Goal: Check status: Check status

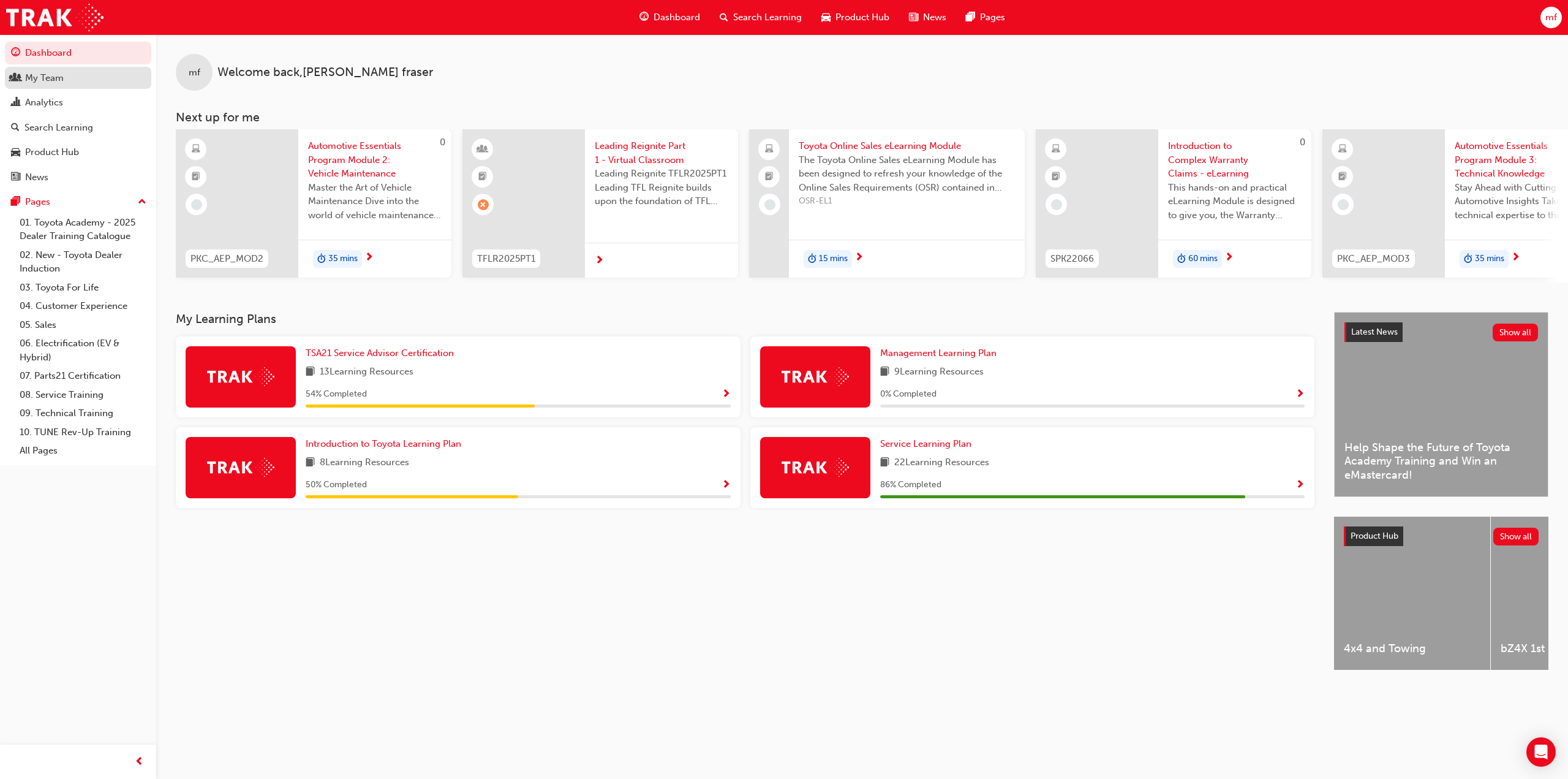
click at [52, 74] on div "My Team" at bounding box center [44, 78] width 38 height 14
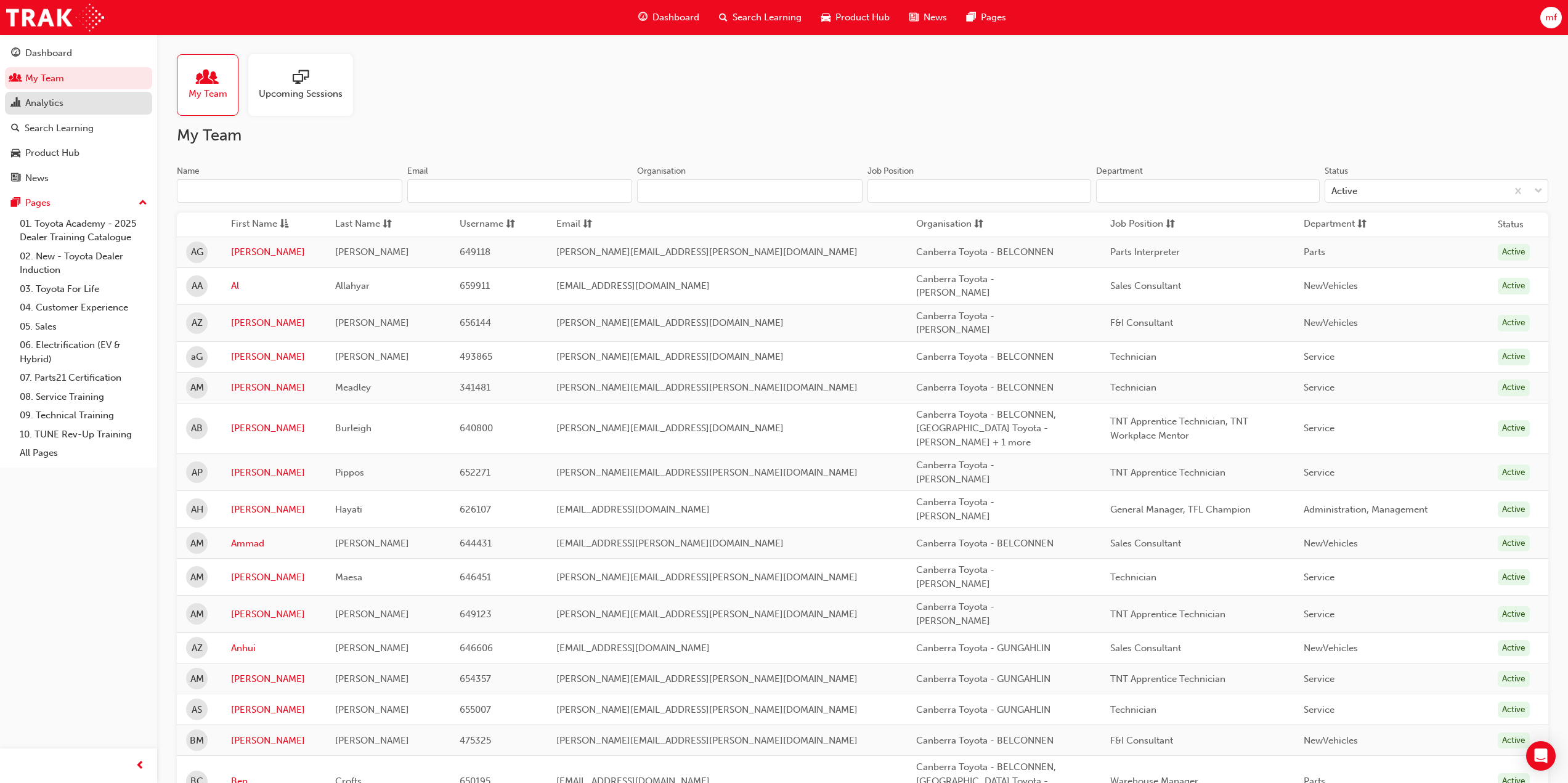
click at [49, 105] on div "Analytics" at bounding box center [44, 103] width 38 height 14
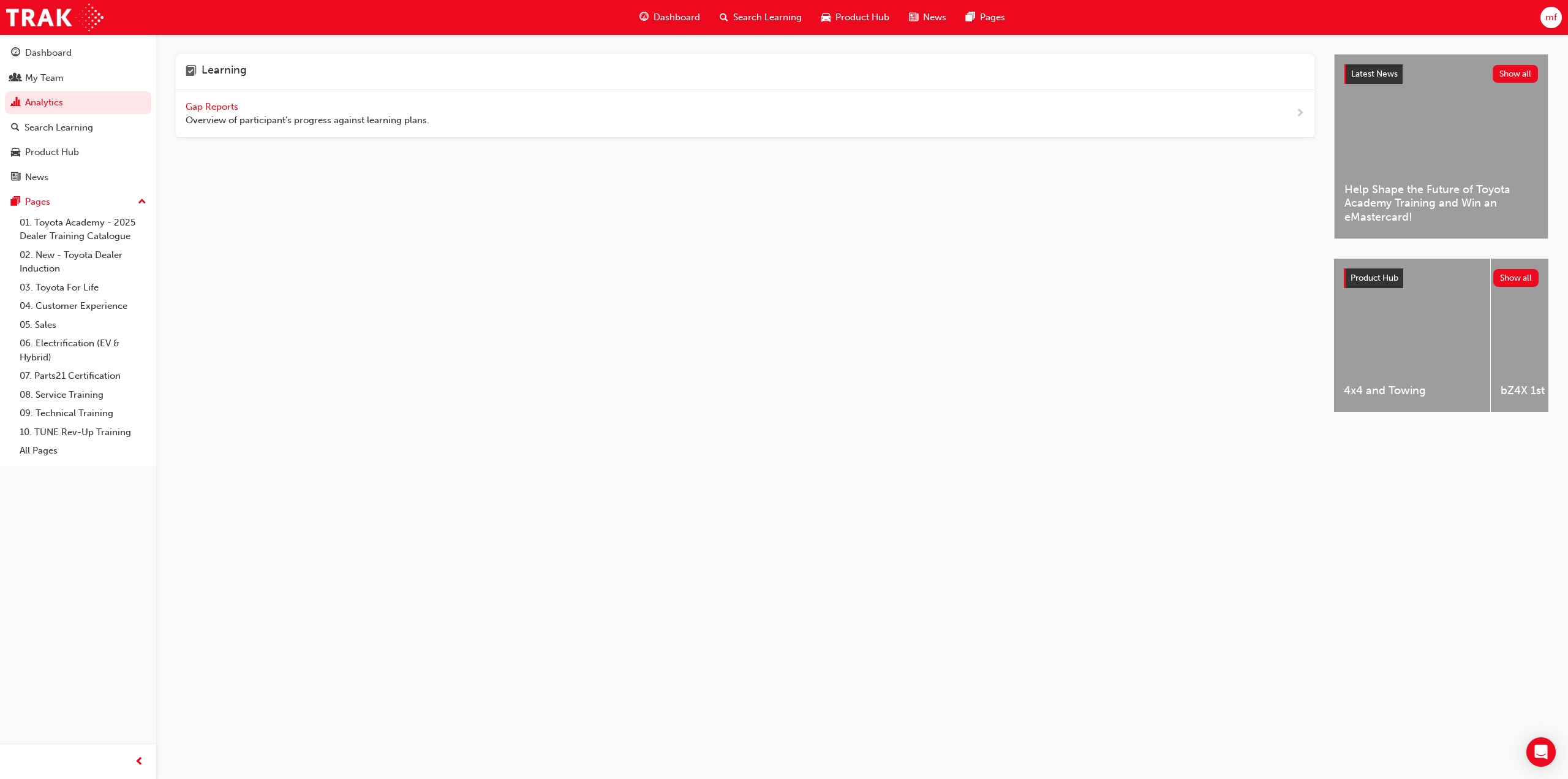
click at [213, 108] on span "Gap Reports" at bounding box center [212, 106] width 55 height 11
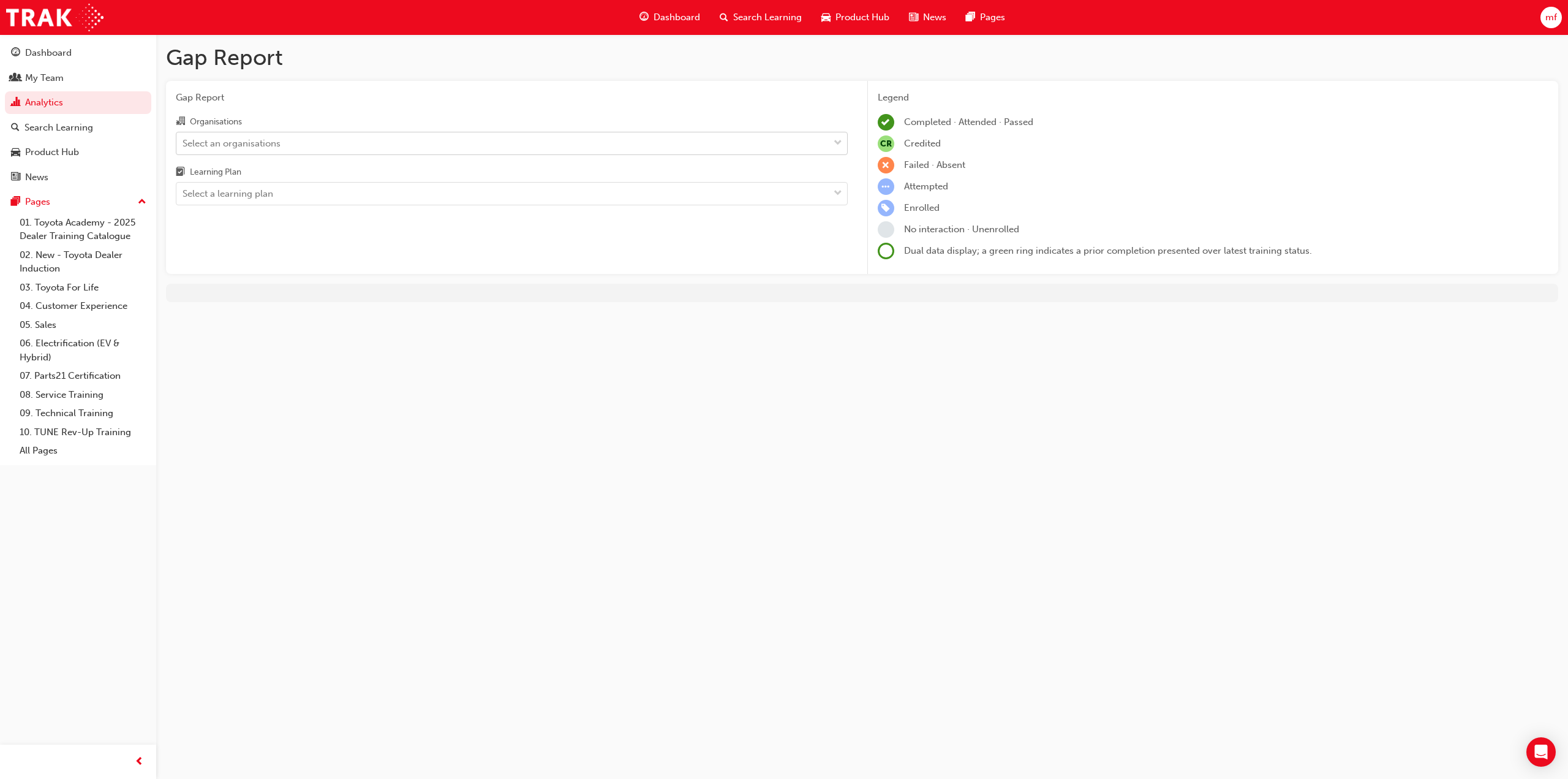
click at [531, 148] on div "Select an organisations" at bounding box center [502, 143] width 653 height 21
click at [183, 148] on input "Organisations Select an organisations" at bounding box center [183, 143] width 1 height 11
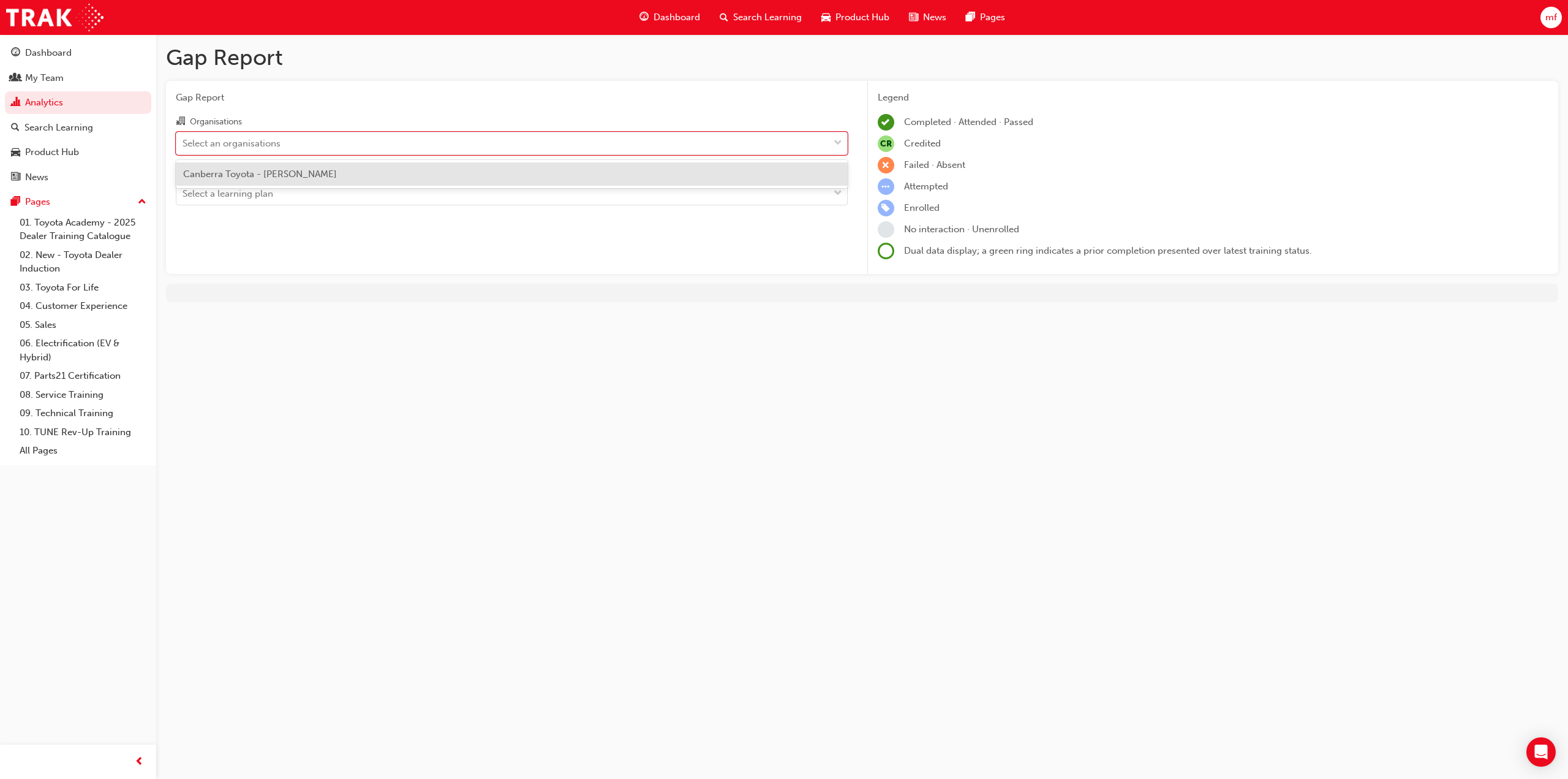
click at [500, 176] on div "Canberra Toyota - [PERSON_NAME]" at bounding box center [512, 174] width 672 height 24
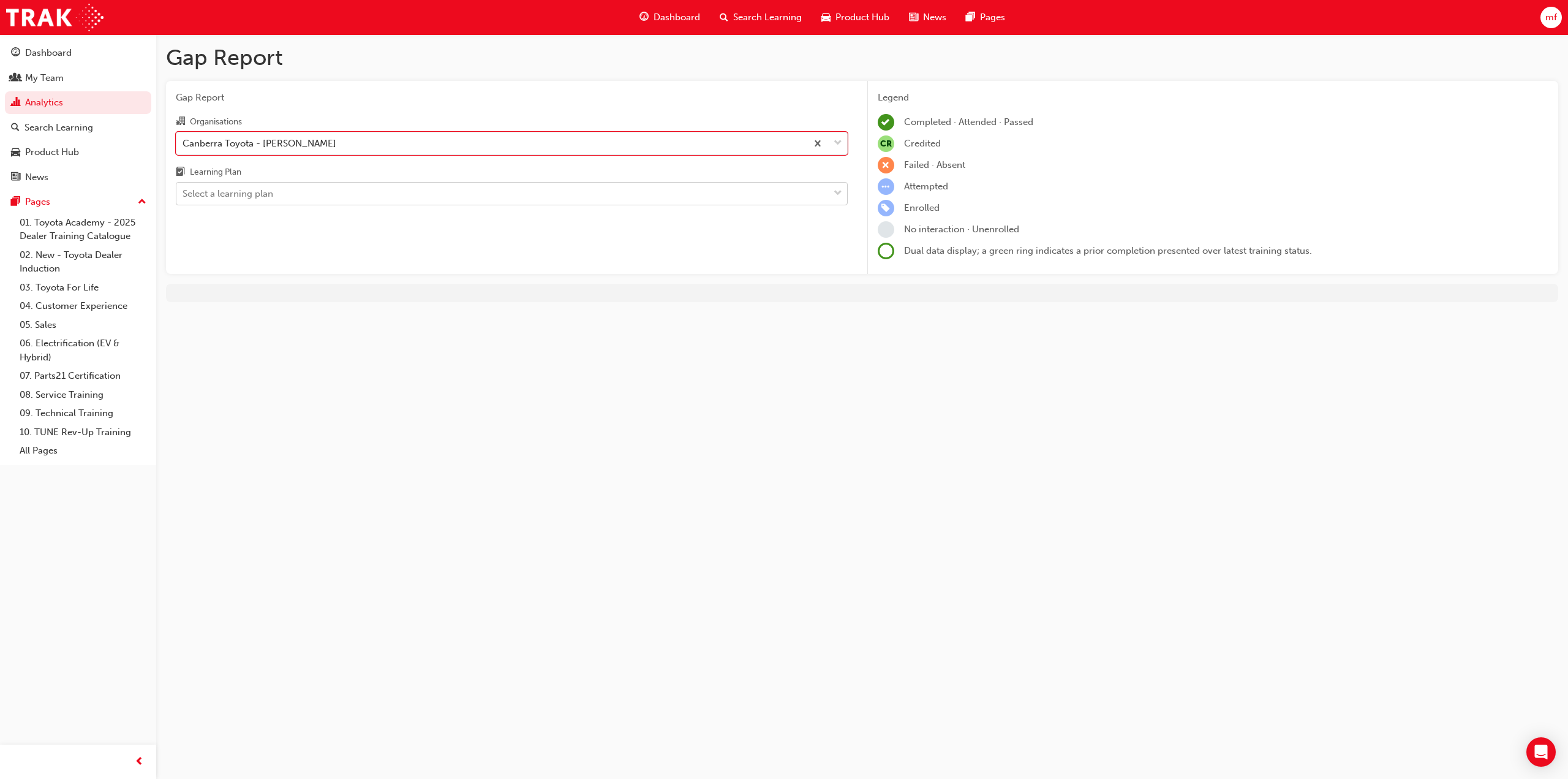
click at [457, 199] on div "Select a learning plan" at bounding box center [502, 194] width 653 height 21
click at [183, 199] on input "Learning Plan Select a learning plan" at bounding box center [183, 193] width 1 height 11
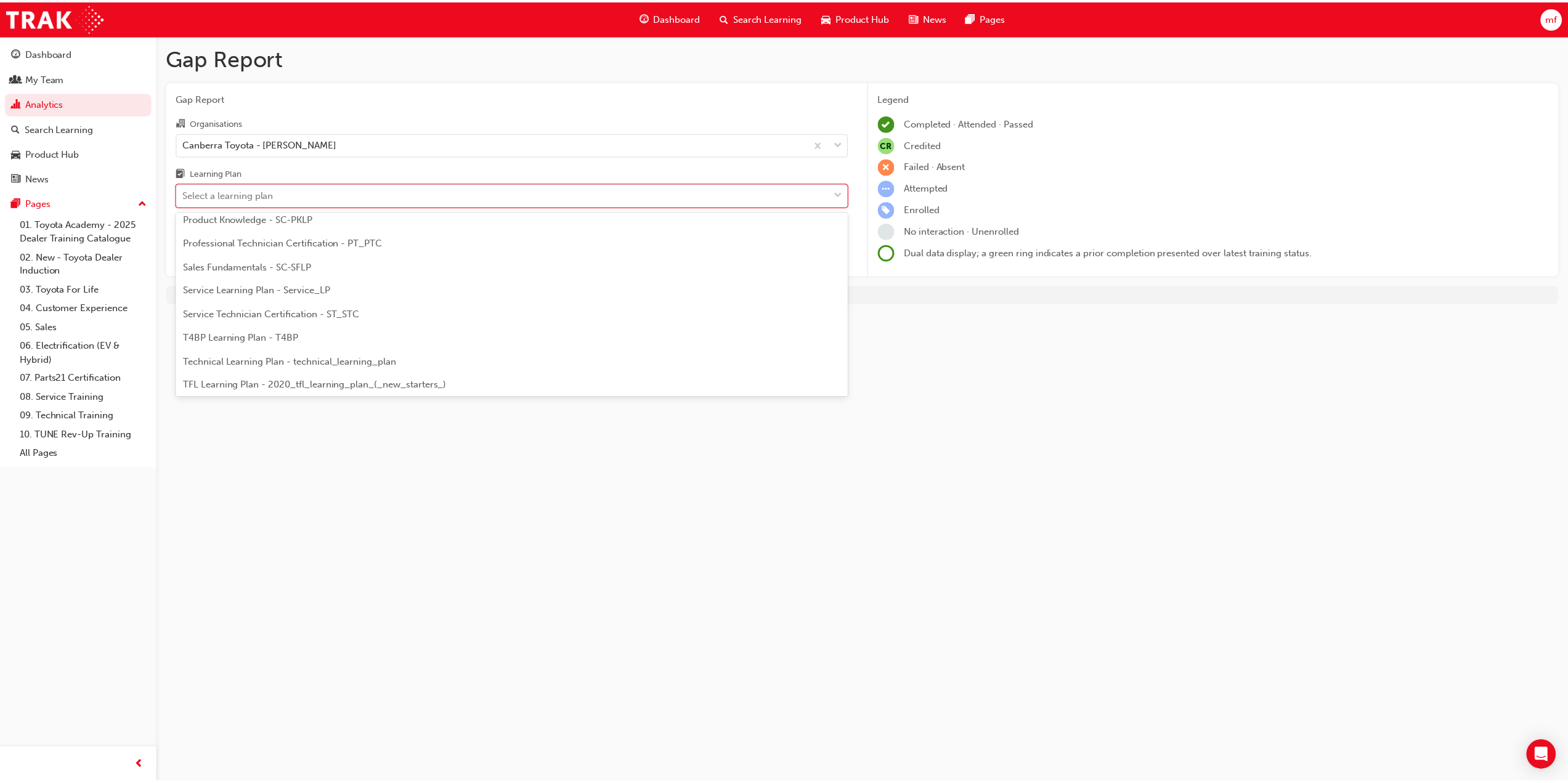
scroll to position [431, 0]
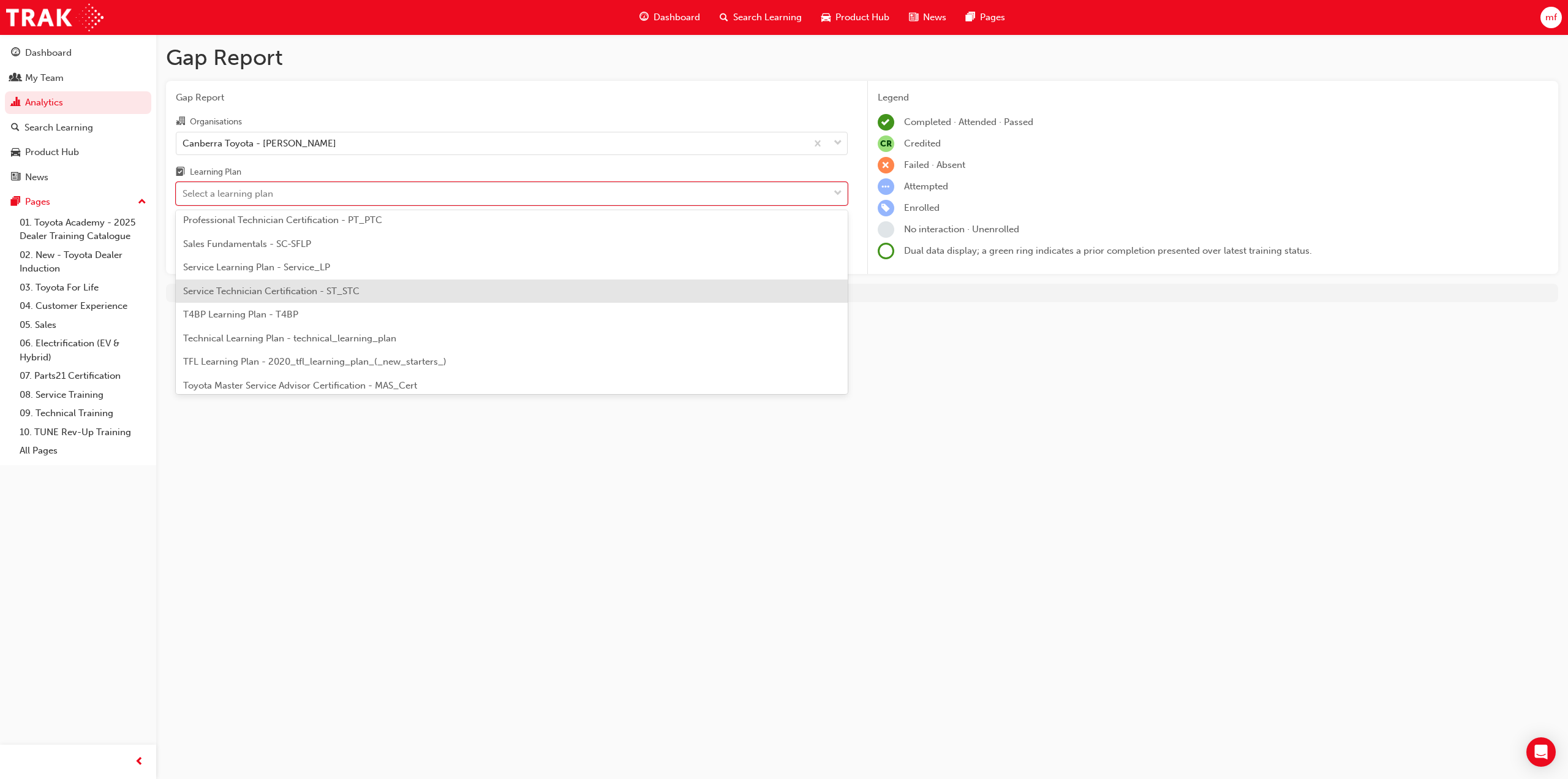
click at [419, 286] on div "Service Technician Certification - ST_STC" at bounding box center [512, 291] width 672 height 24
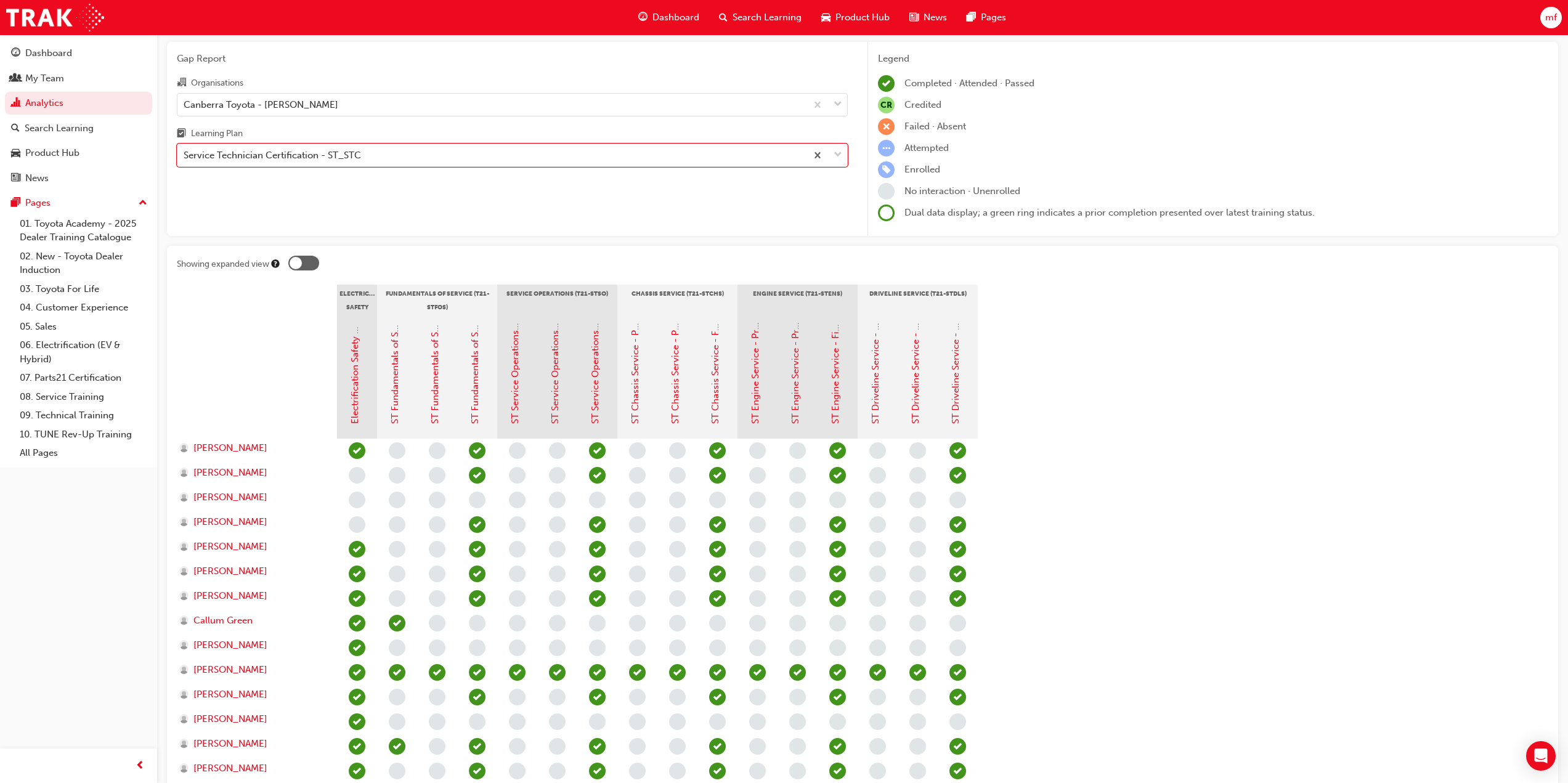
scroll to position [61, 0]
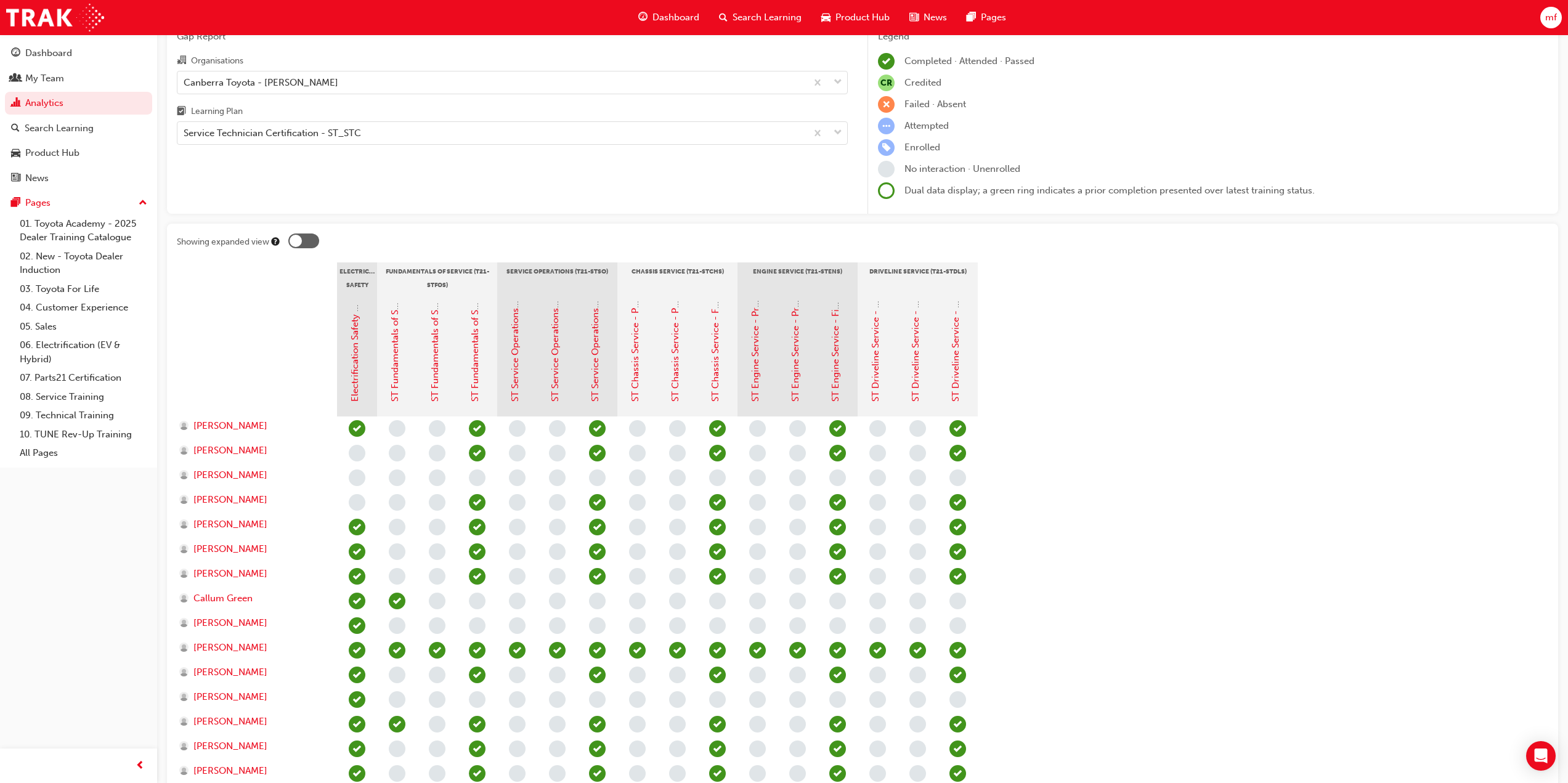
click at [311, 241] on div at bounding box center [304, 240] width 31 height 15
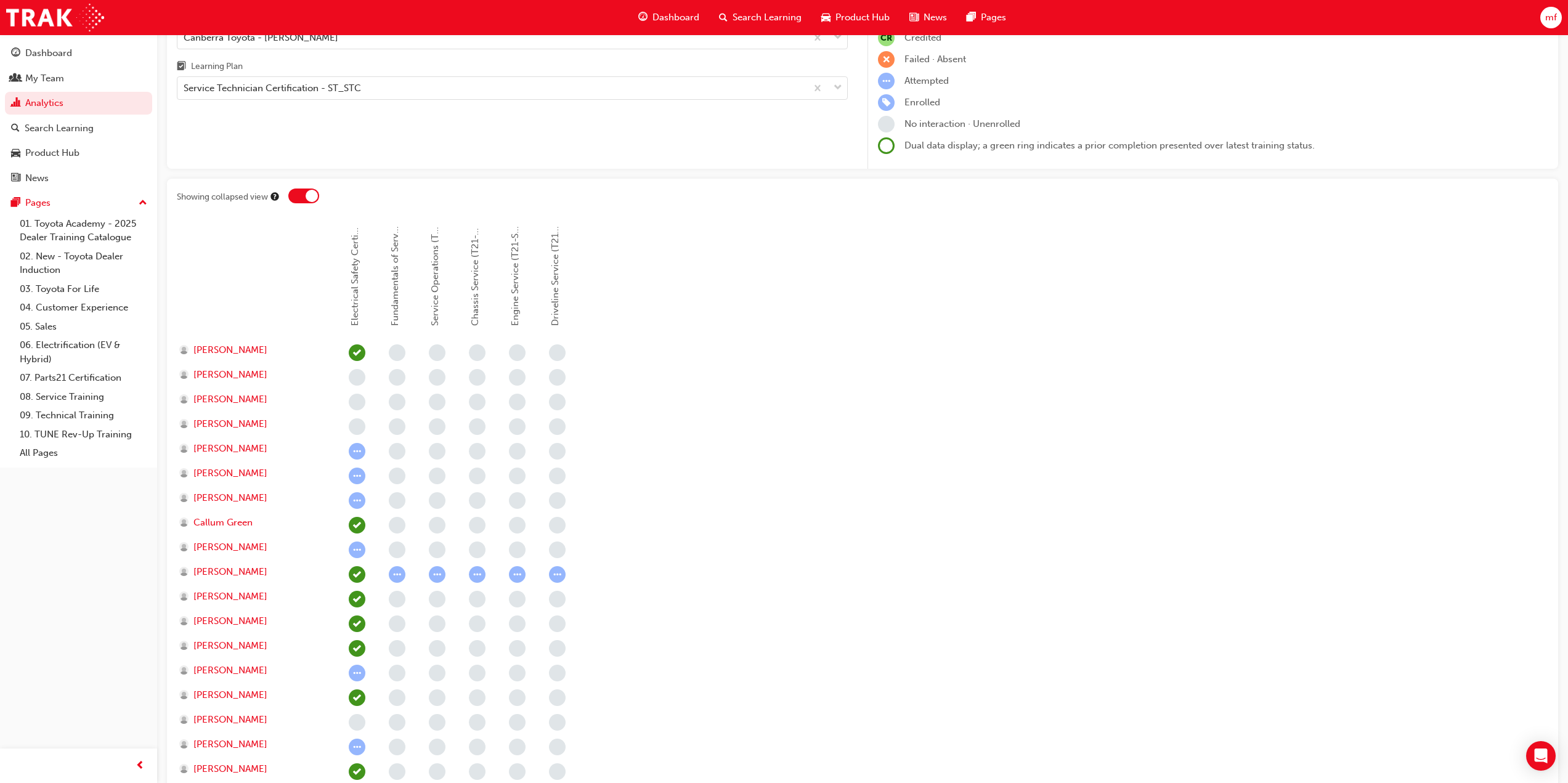
scroll to position [236, 0]
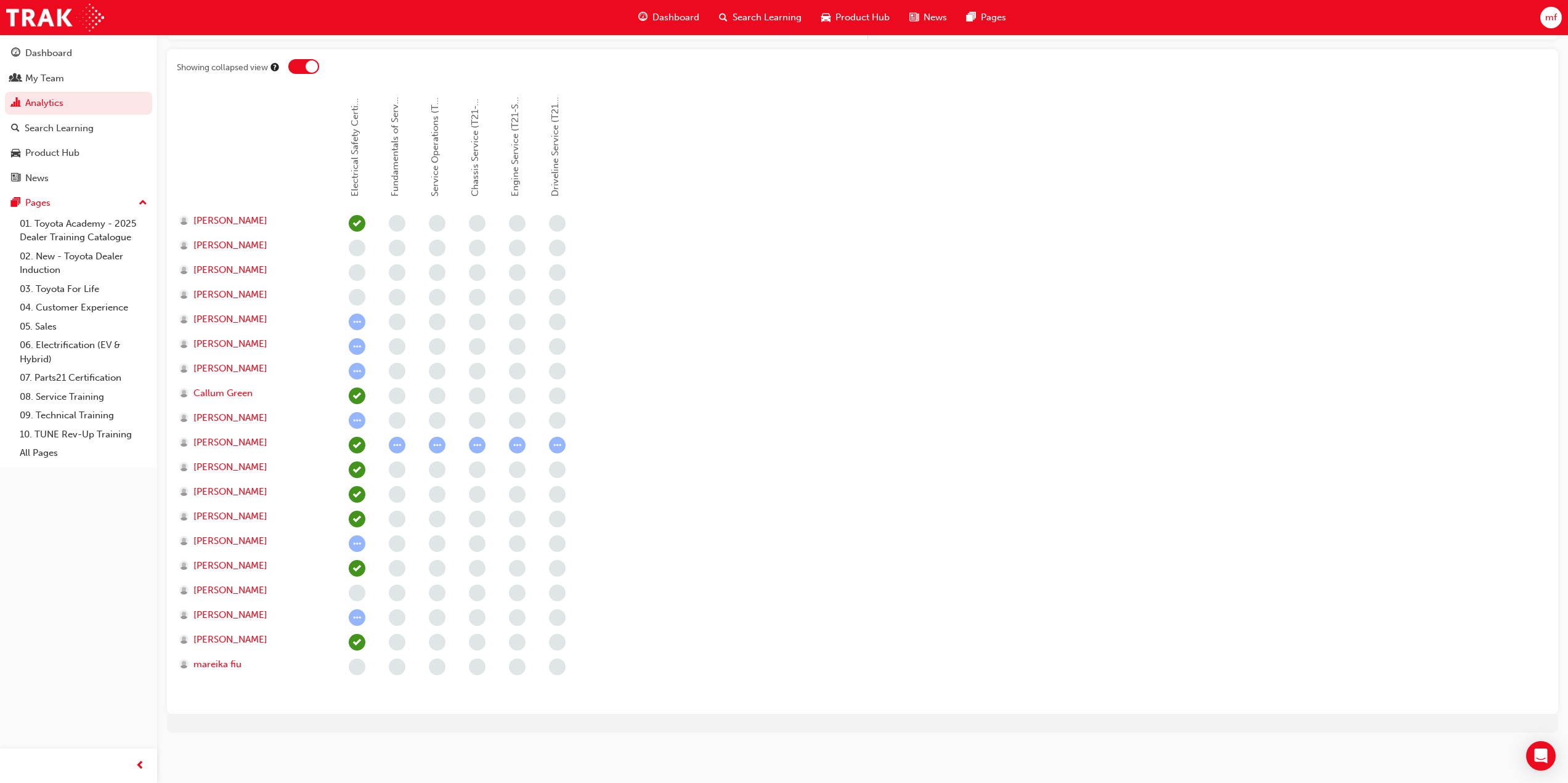
click at [358, 422] on span "learningRecordVerb_ATTEMPT-icon" at bounding box center [357, 420] width 16 height 16
click at [804, 372] on section "Electrical Safety Certification Fundamentals of Service (T21-STFOS) Service Ope…" at bounding box center [863, 396] width 1371 height 616
click at [292, 67] on div at bounding box center [304, 66] width 31 height 15
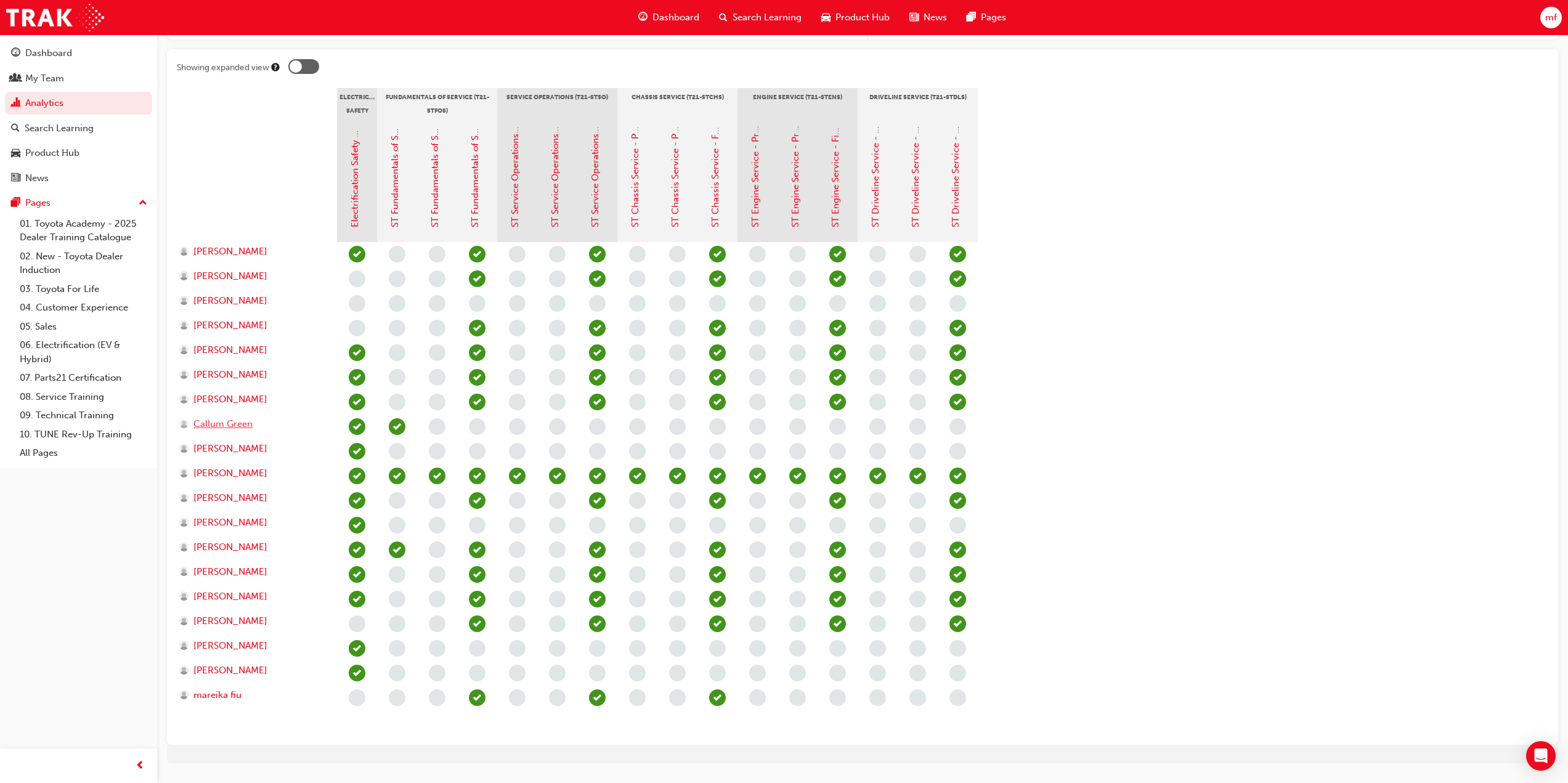
click at [241, 428] on span "Callum Green" at bounding box center [223, 424] width 59 height 14
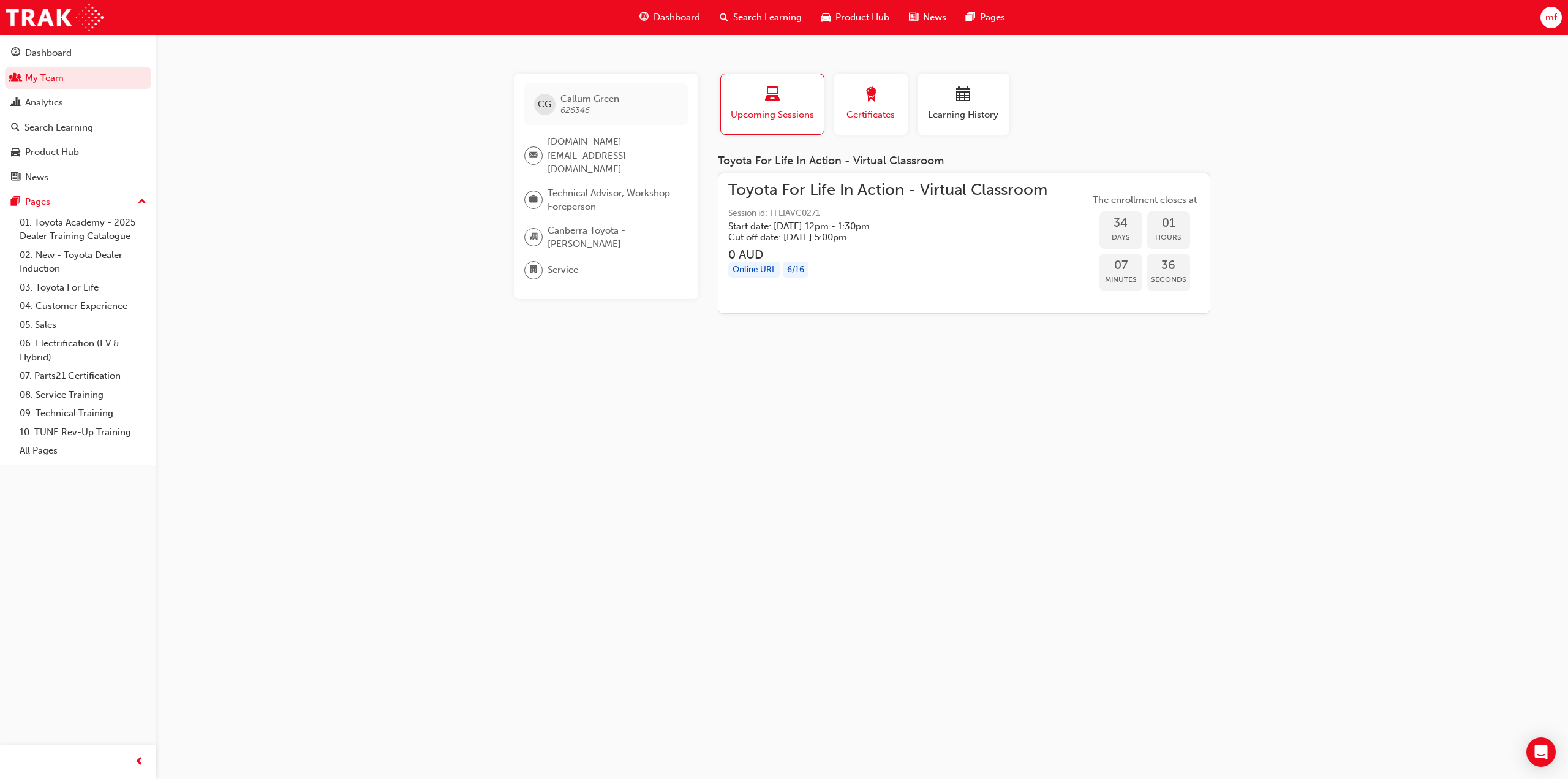
click at [885, 113] on span "Certificates" at bounding box center [871, 115] width 55 height 14
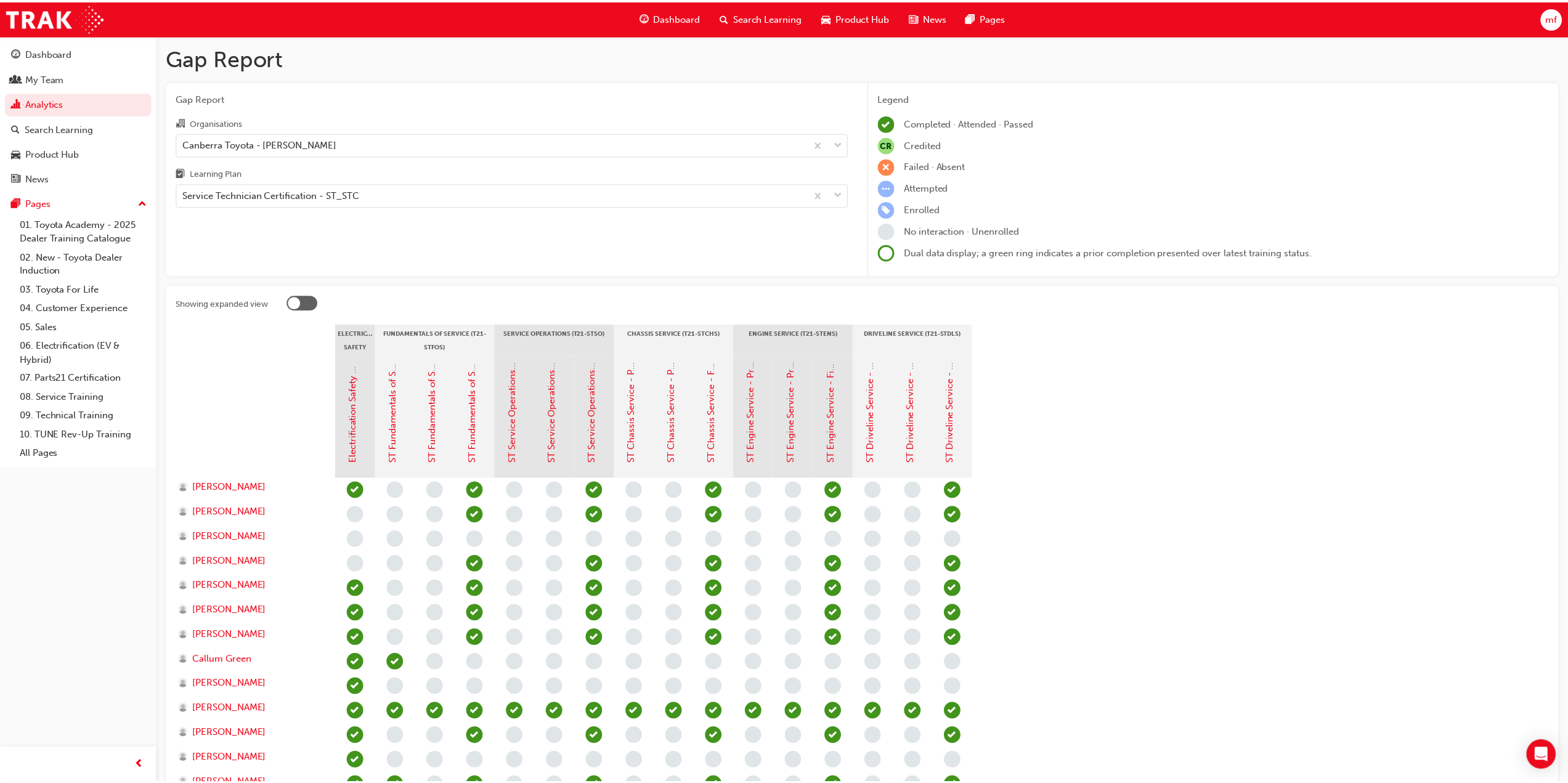
scroll to position [236, 0]
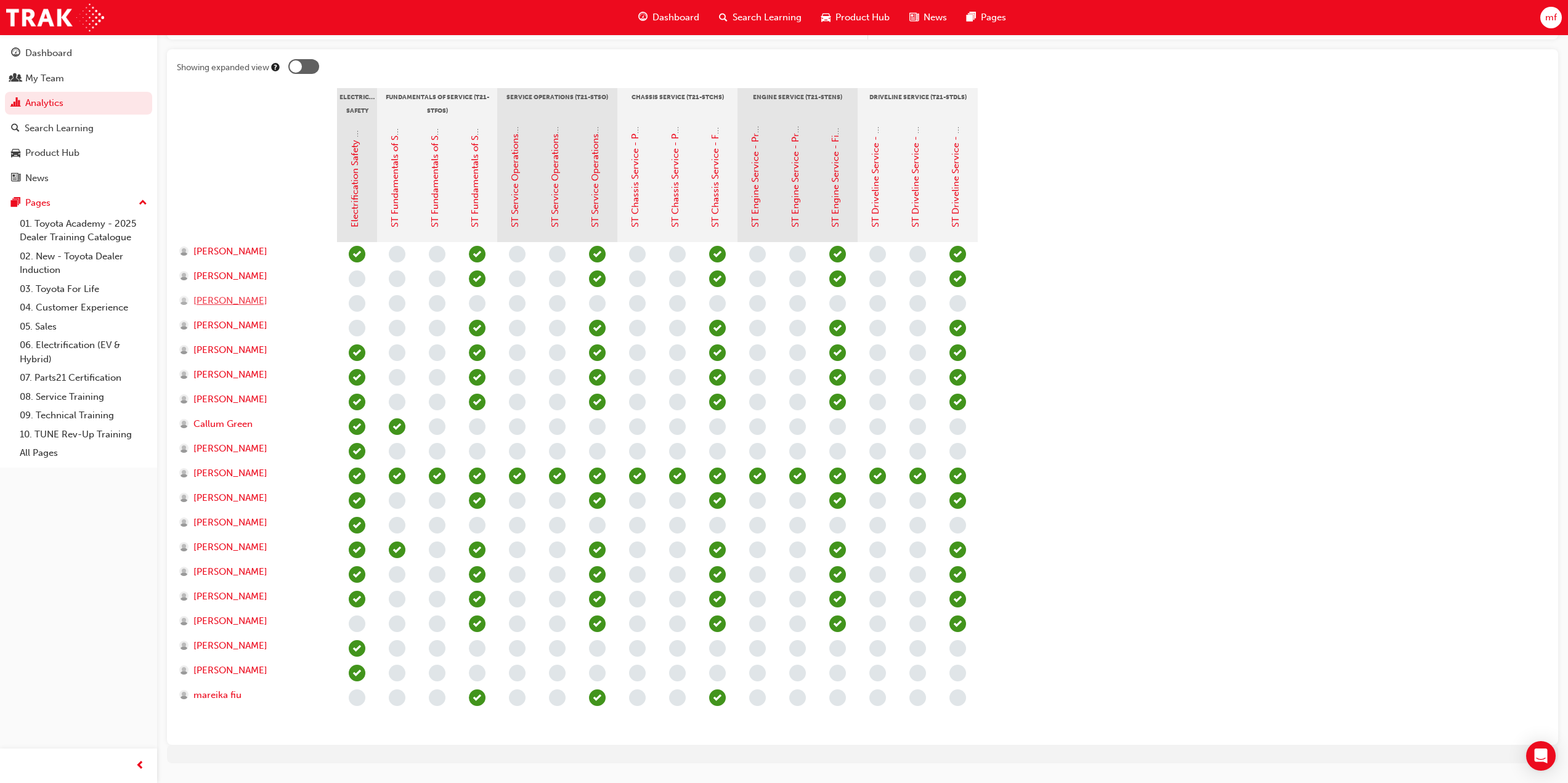
click at [246, 301] on span "[PERSON_NAME]" at bounding box center [230, 301] width 74 height 14
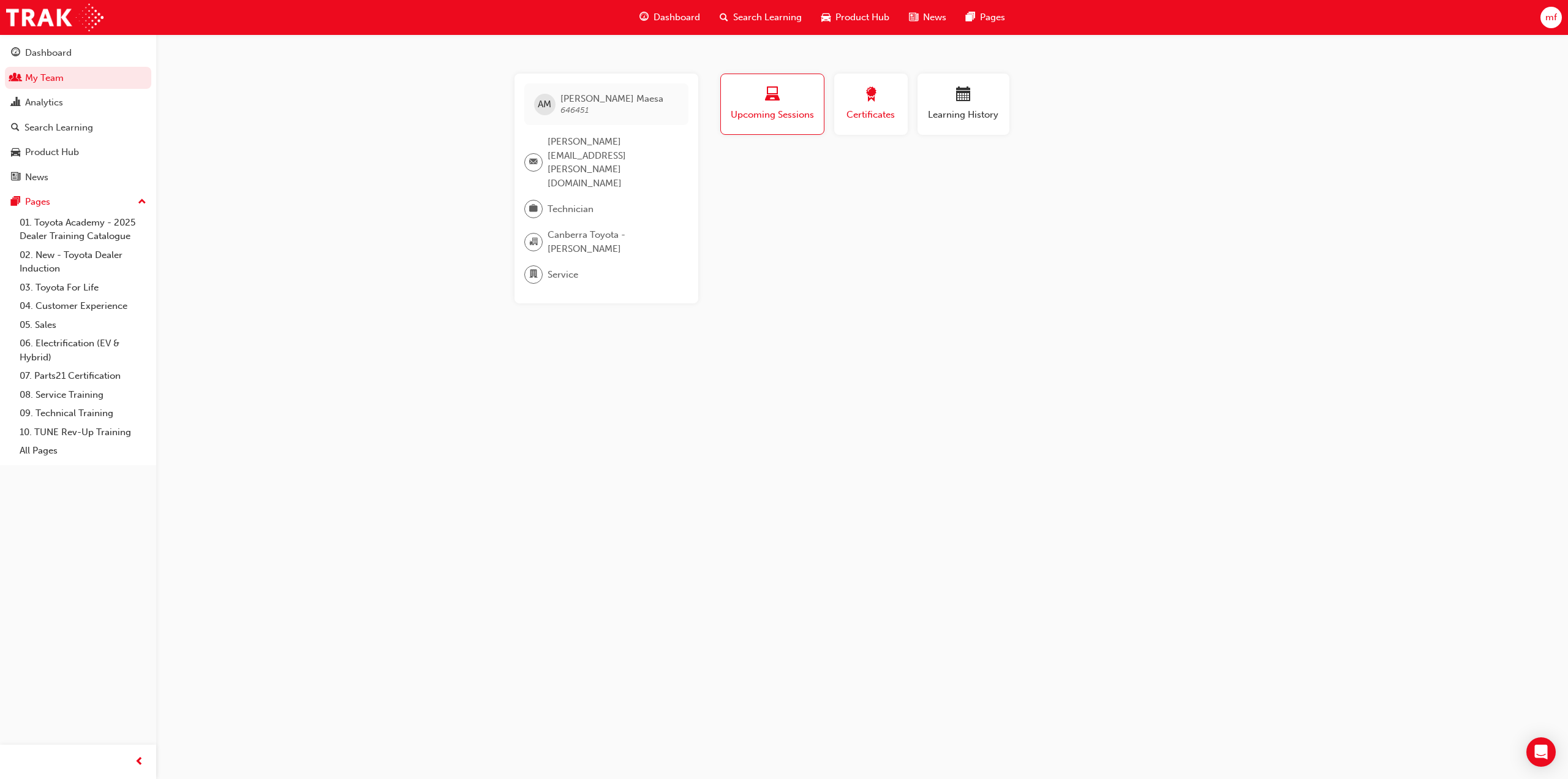
click at [872, 107] on div "Certificates" at bounding box center [871, 104] width 55 height 35
click at [981, 101] on div "button" at bounding box center [963, 97] width 74 height 19
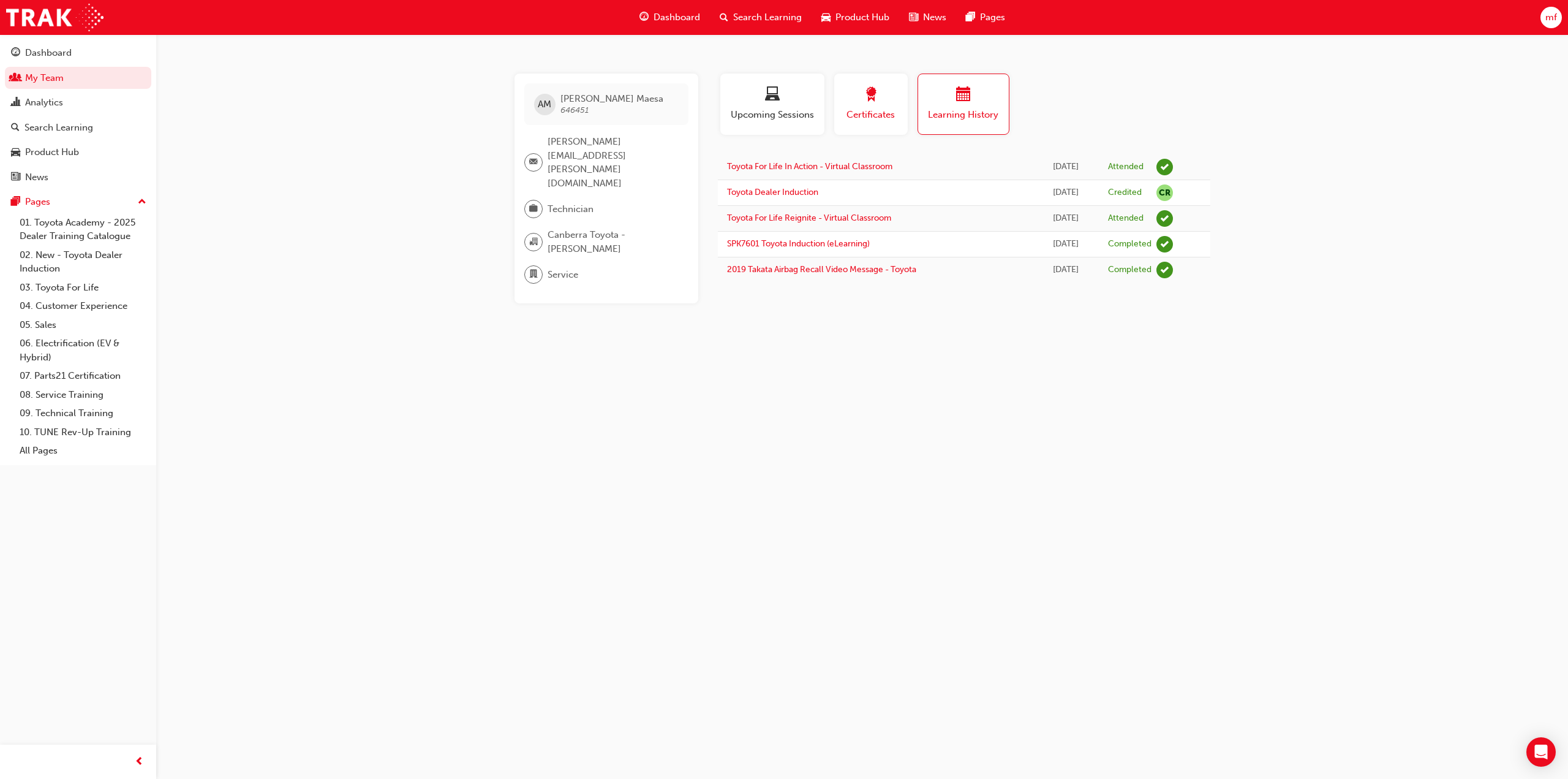
click at [865, 107] on div "Certificates" at bounding box center [871, 104] width 55 height 35
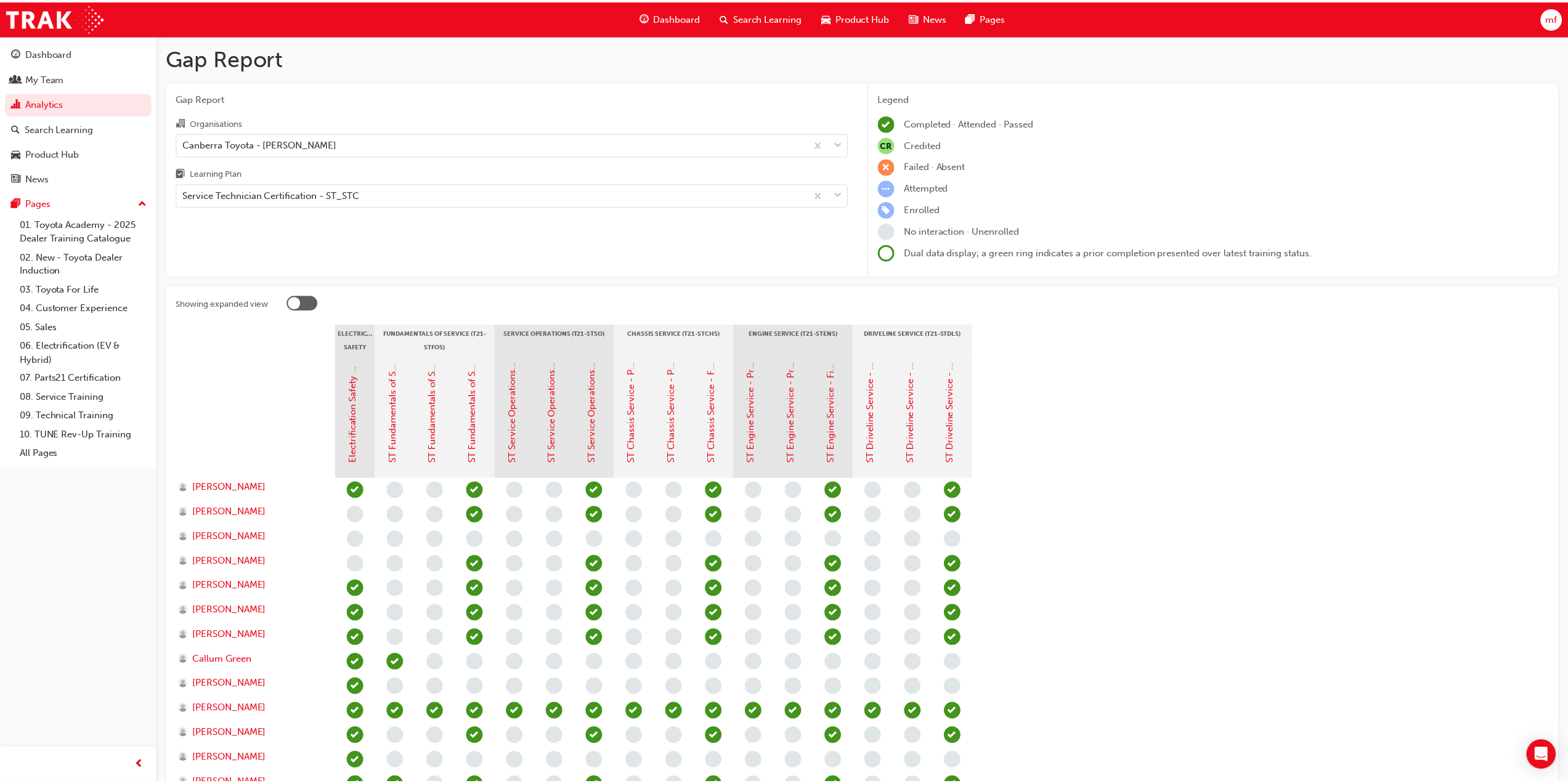
scroll to position [236, 0]
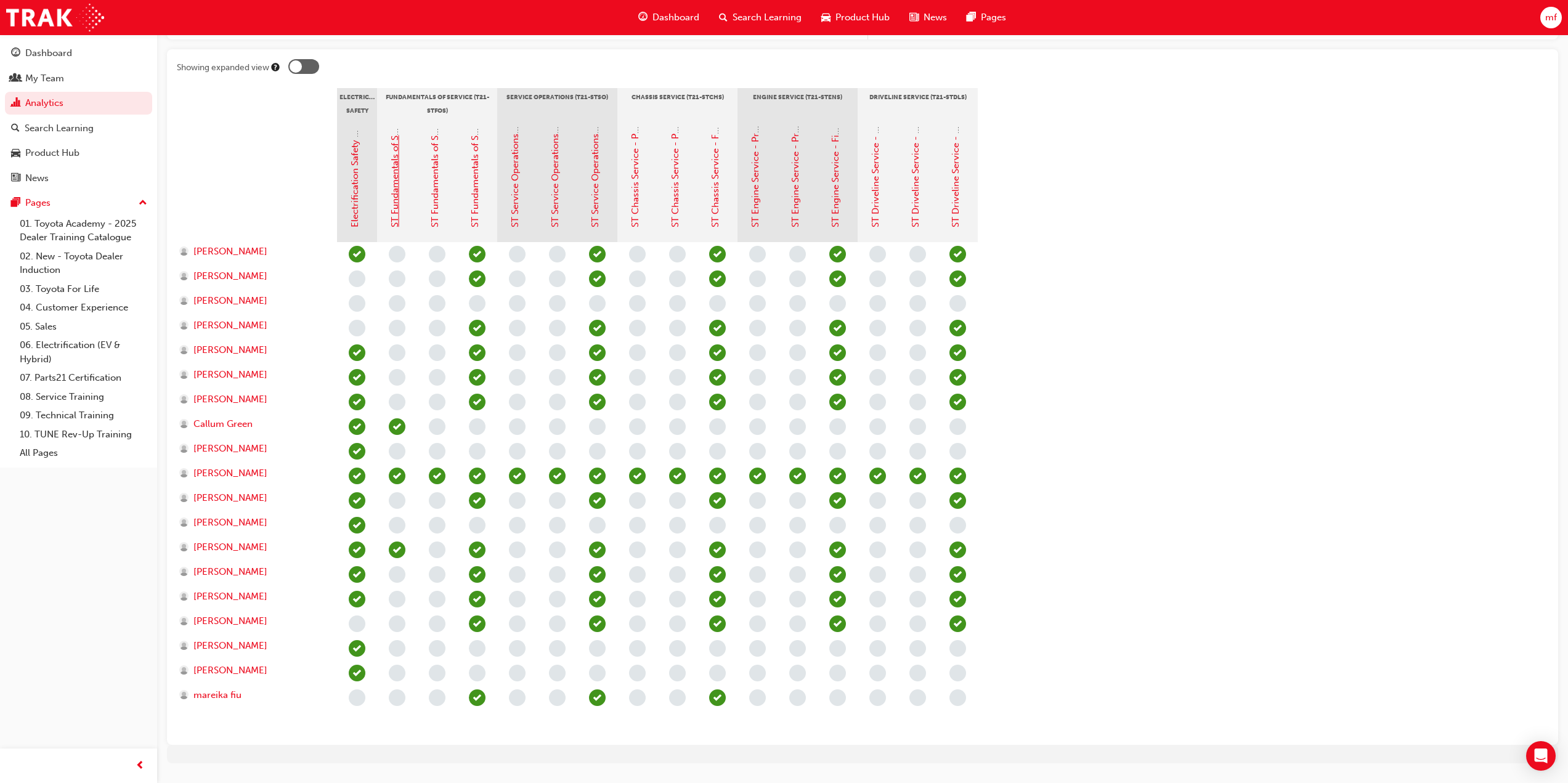
click at [391, 195] on link "ST Fundamentals of Service - Pre-Read" at bounding box center [395, 143] width 11 height 167
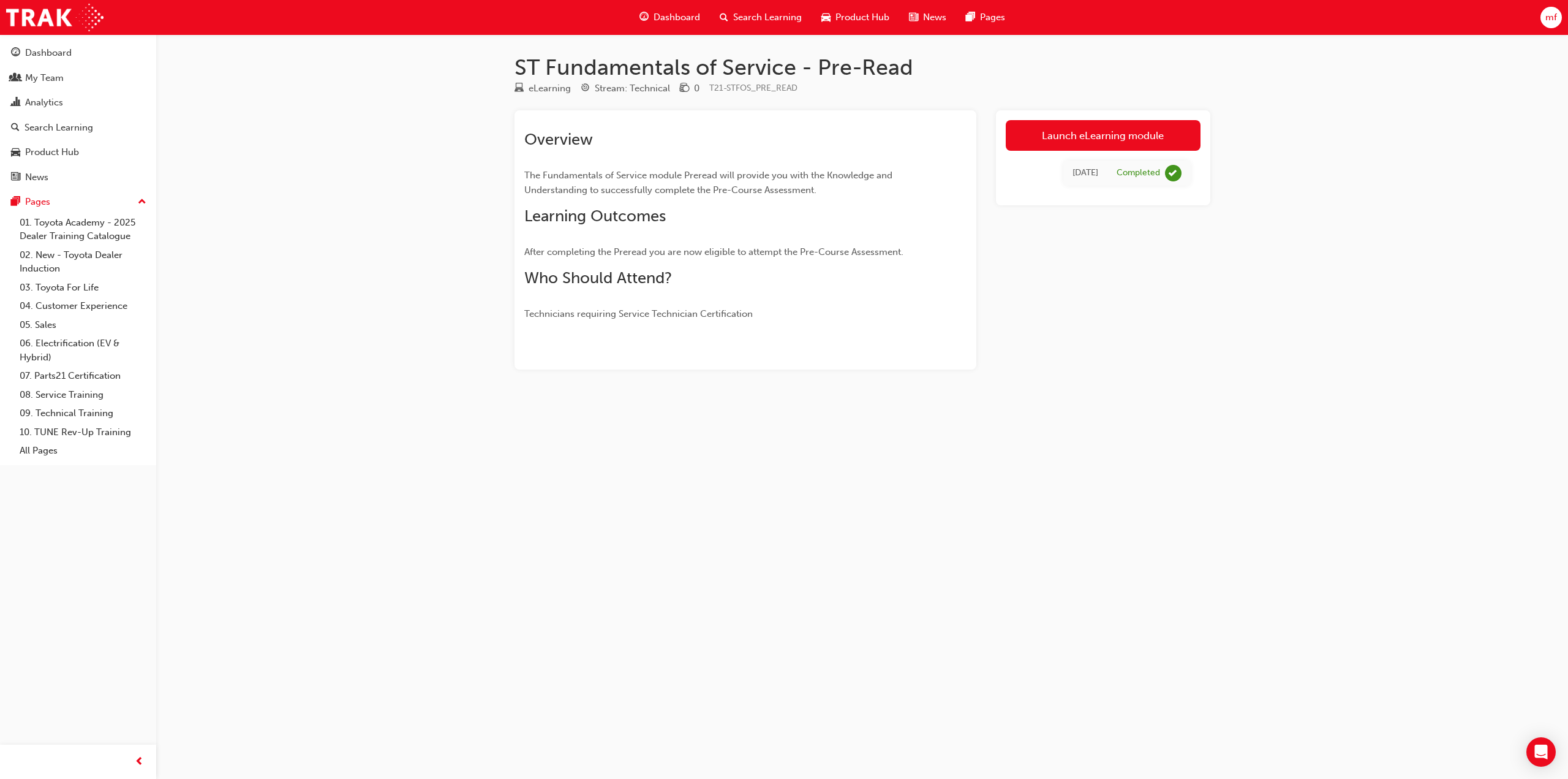
click at [1139, 175] on div "Completed" at bounding box center [1138, 173] width 44 height 11
click at [1072, 172] on div "[DATE]" at bounding box center [1085, 173] width 26 height 14
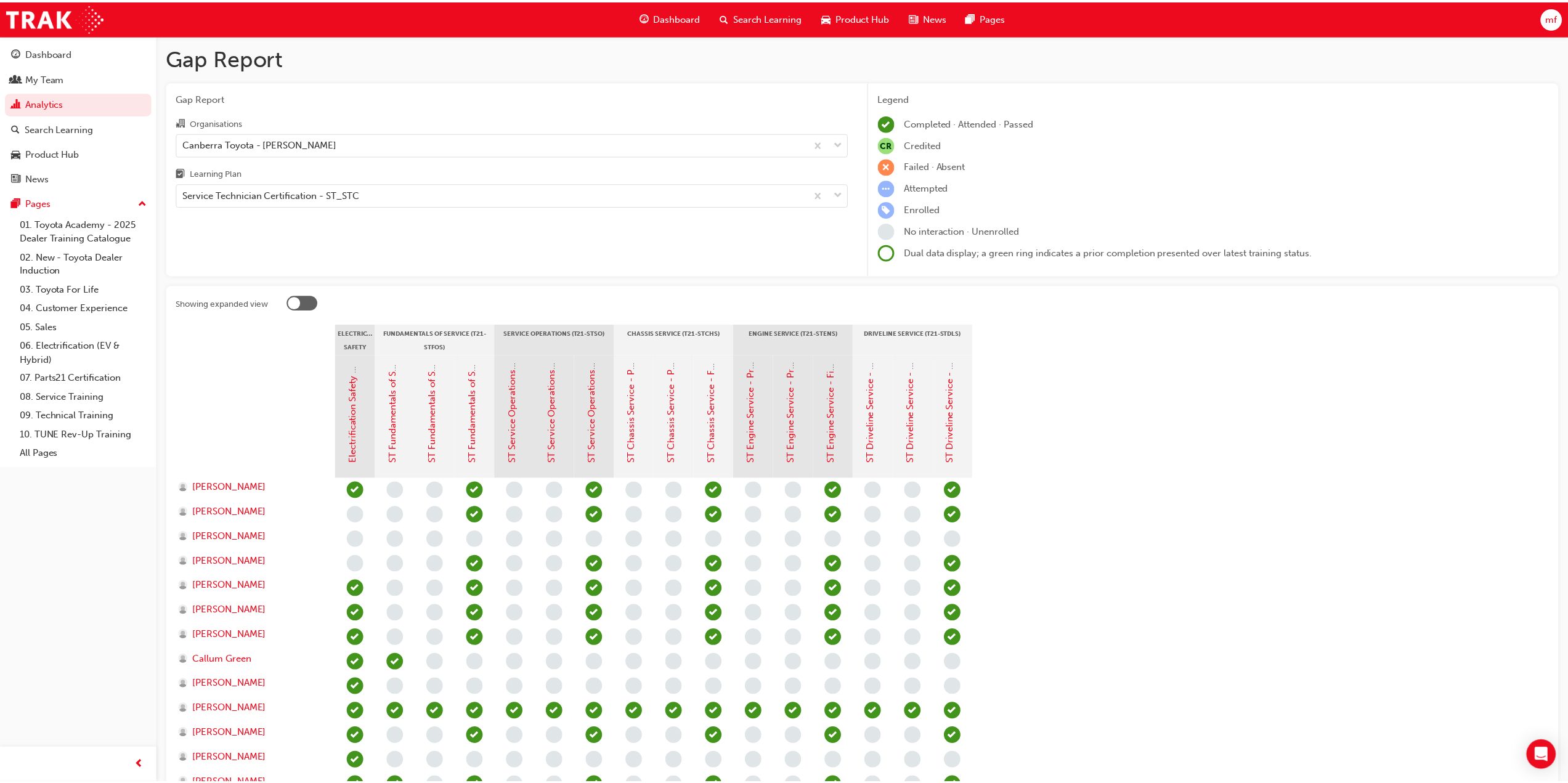
scroll to position [236, 0]
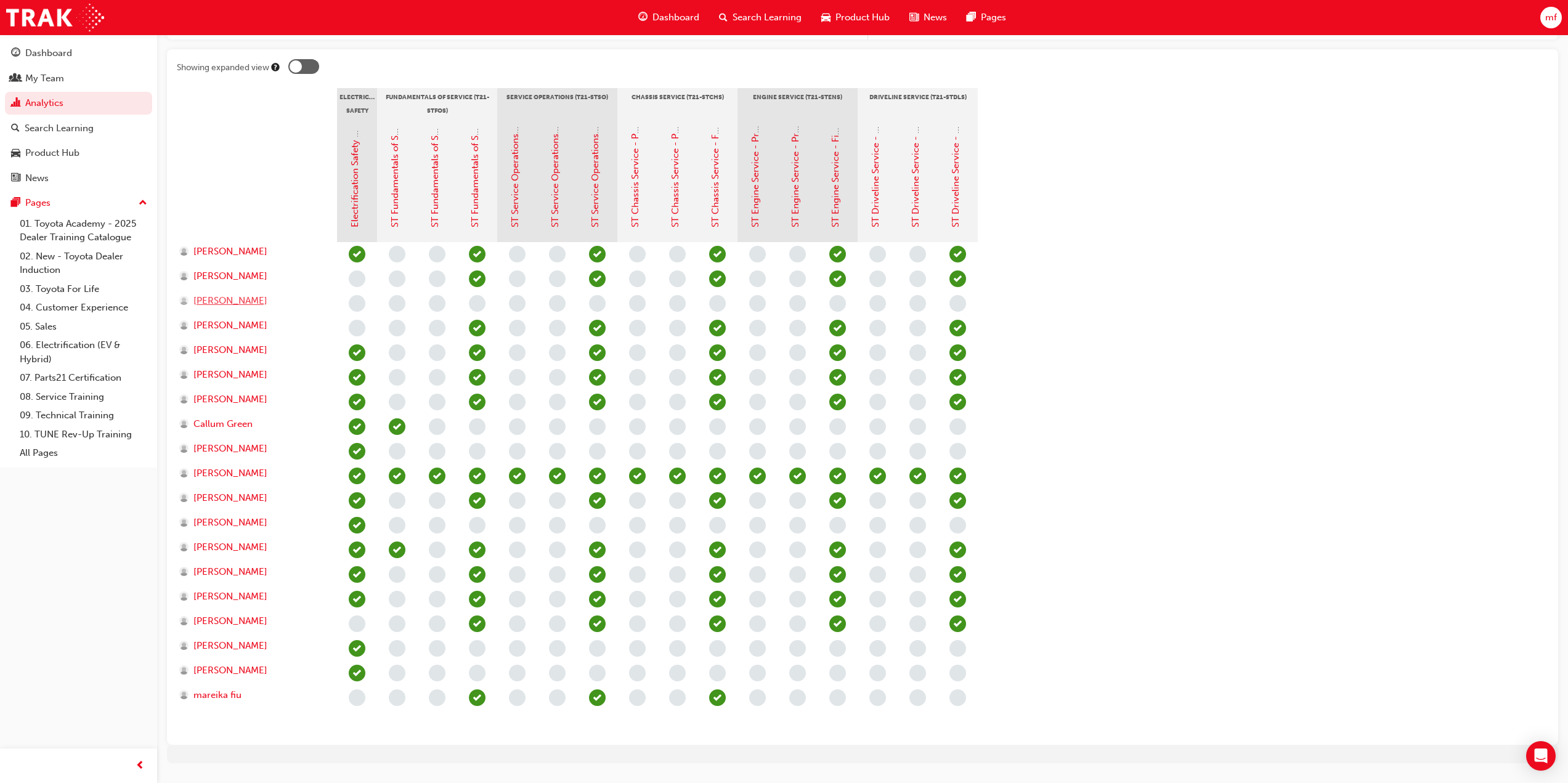
click at [208, 299] on span "[PERSON_NAME]" at bounding box center [230, 301] width 74 height 14
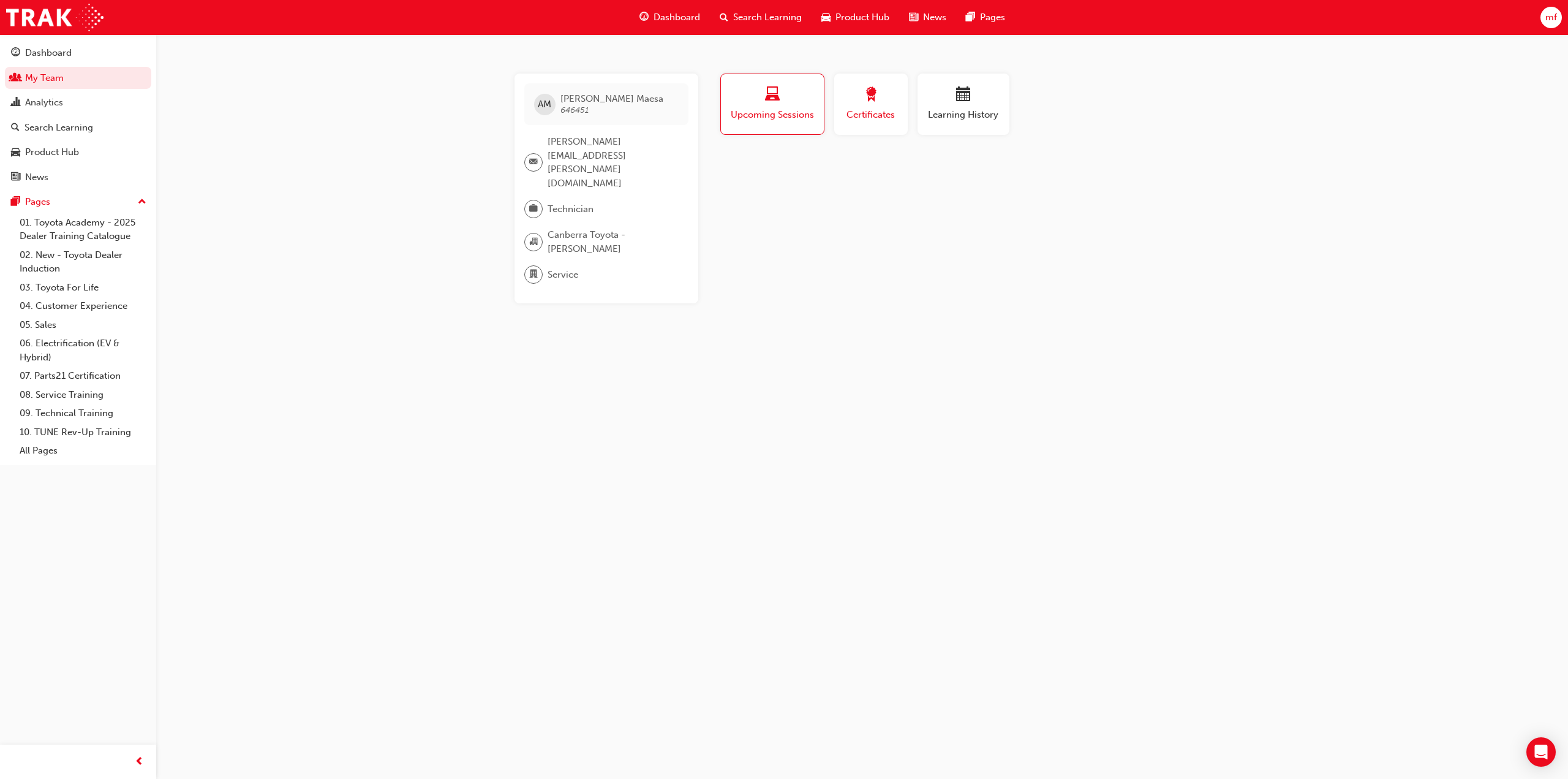
click at [878, 115] on span "Certificates" at bounding box center [871, 115] width 55 height 14
click at [950, 114] on span "Learning History" at bounding box center [963, 115] width 74 height 14
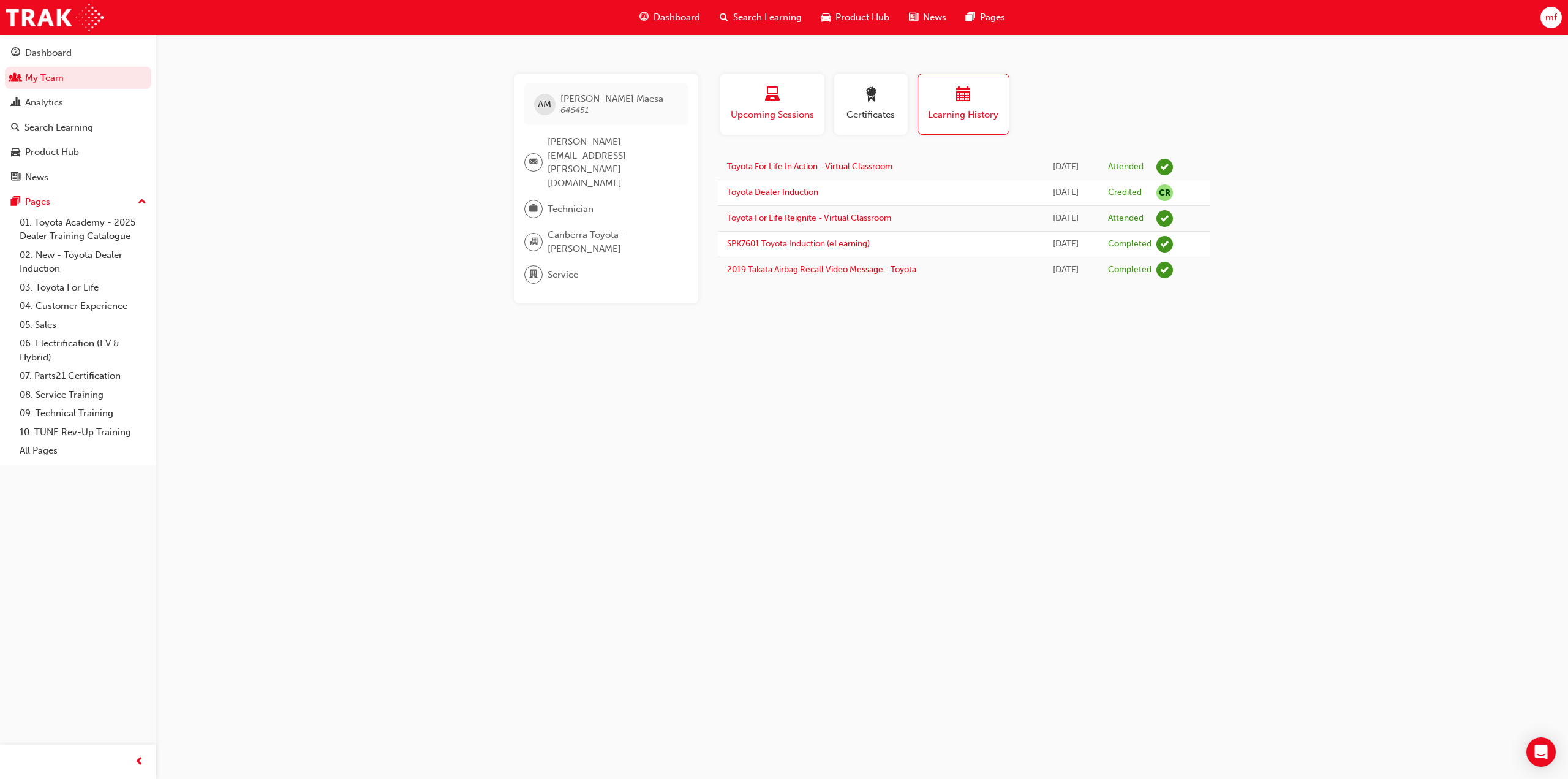
click at [776, 115] on span "Upcoming Sessions" at bounding box center [772, 115] width 86 height 14
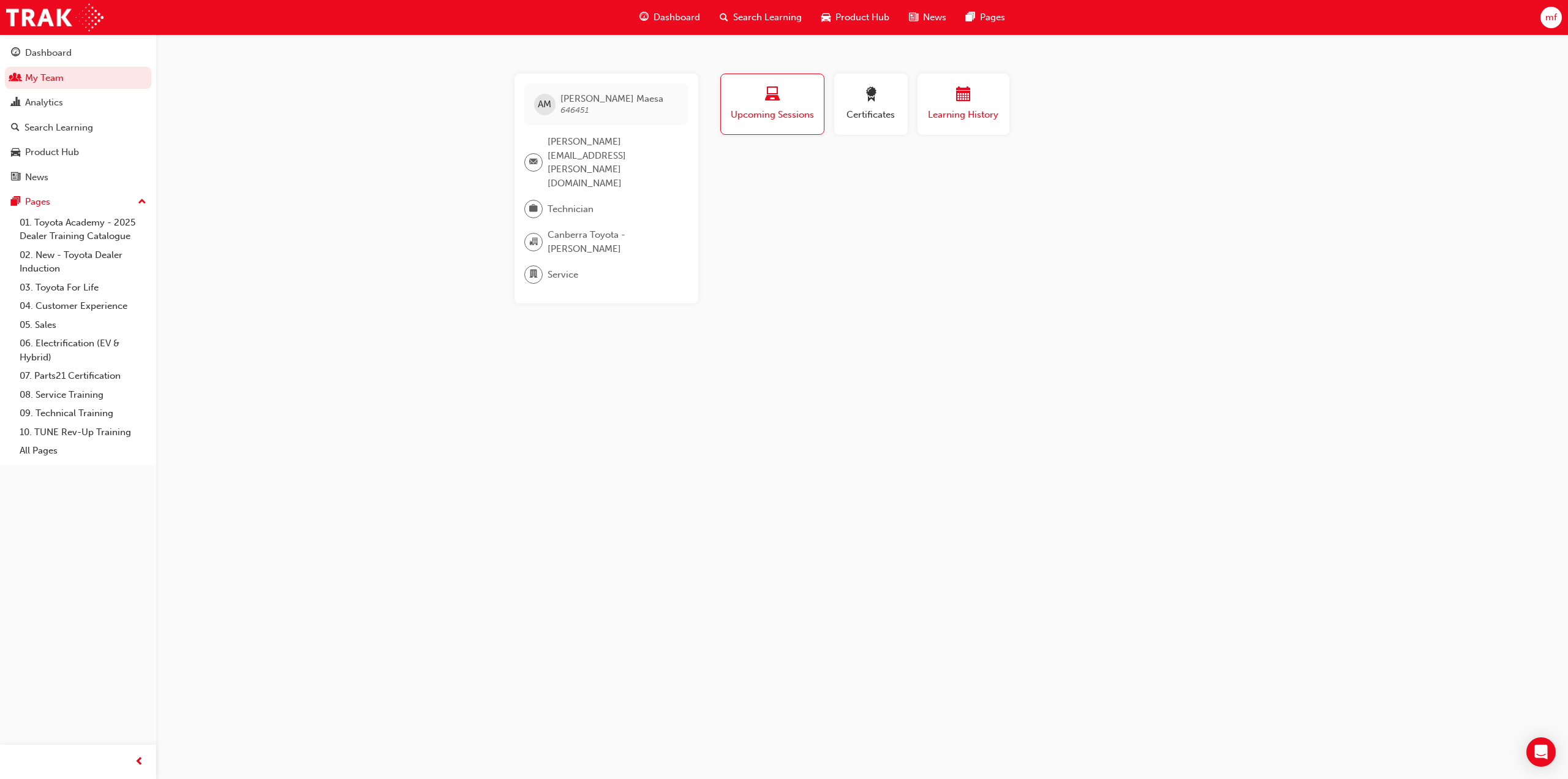
click at [946, 110] on span "Learning History" at bounding box center [963, 115] width 74 height 14
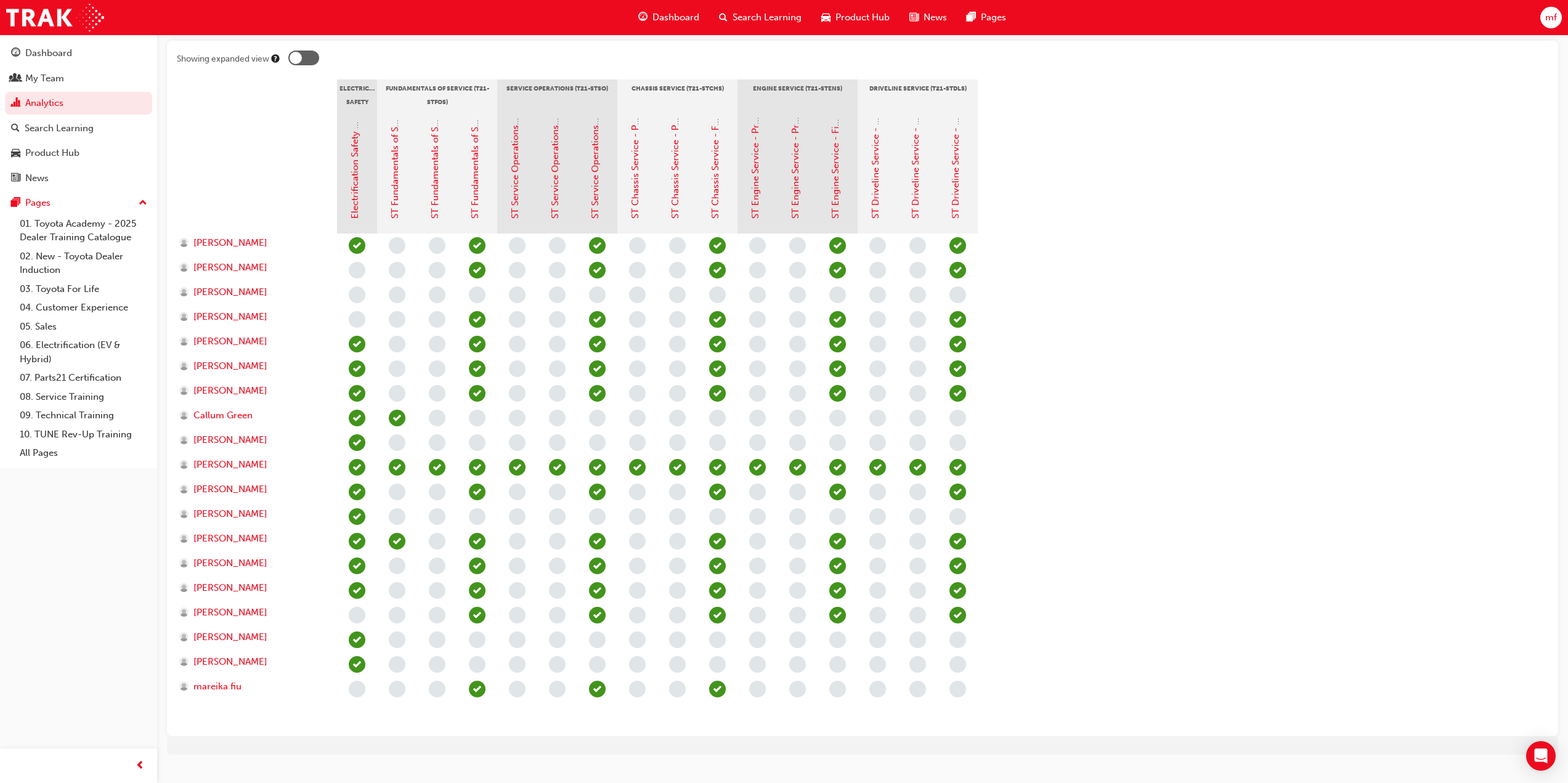
scroll to position [267, 0]
